Goal: Transaction & Acquisition: Purchase product/service

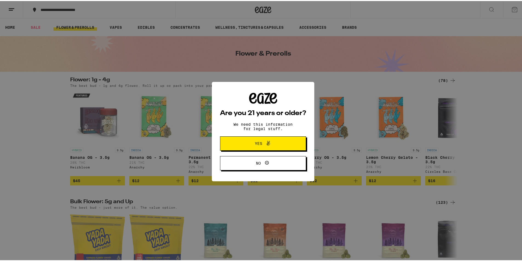
click at [262, 142] on span at bounding box center [266, 142] width 9 height 7
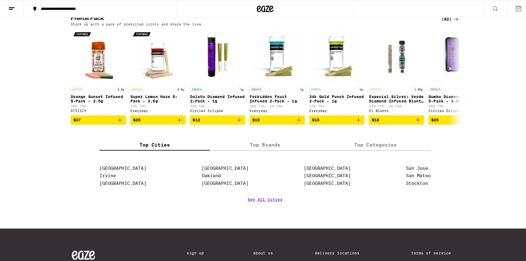
scroll to position [438, 0]
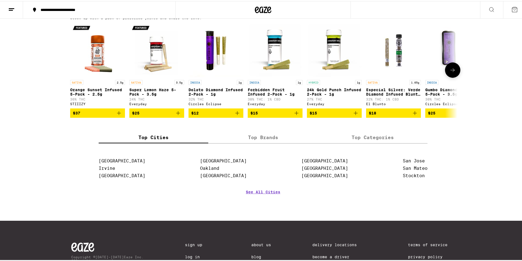
click at [148, 95] on p "Super Lemon Haze 5-Pack - 3.5g" at bounding box center [156, 91] width 55 height 9
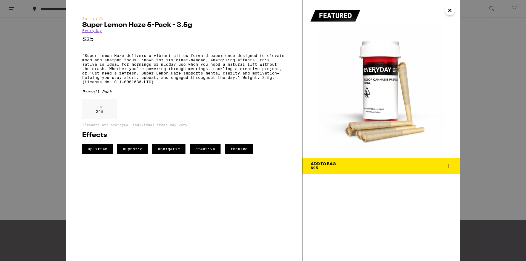
click at [450, 10] on icon "Close" at bounding box center [449, 10] width 3 height 3
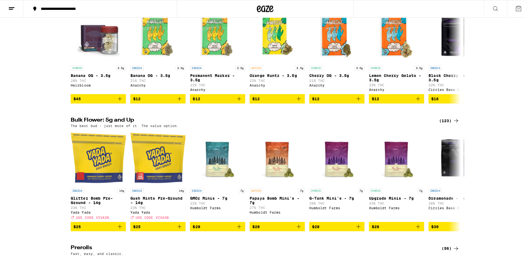
scroll to position [82, 0]
